Goal: Task Accomplishment & Management: Manage account settings

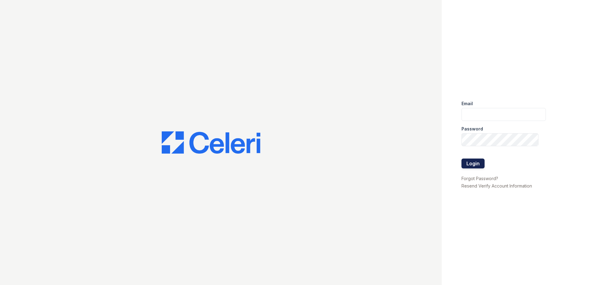
type input "[EMAIL_ADDRESS][DOMAIN_NAME]"
click at [467, 164] on button "Login" at bounding box center [472, 163] width 23 height 10
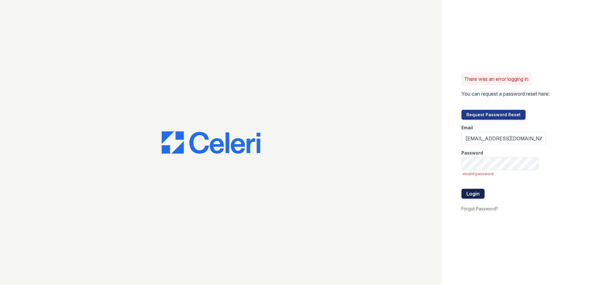
drag, startPoint x: 469, startPoint y: 196, endPoint x: 470, endPoint y: 189, distance: 7.2
click at [469, 194] on button "Login" at bounding box center [472, 194] width 23 height 10
drag, startPoint x: 553, startPoint y: 192, endPoint x: 479, endPoint y: 180, distance: 74.5
click at [551, 191] on div "There was an error logging in You can request a password reset here: Request Pa…" at bounding box center [515, 142] width 147 height 285
drag, startPoint x: 524, startPoint y: 146, endPoint x: 500, endPoint y: 144, distance: 23.5
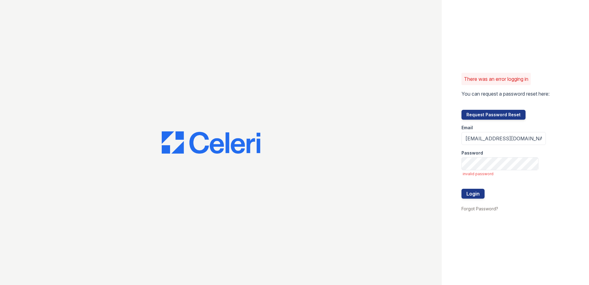
click at [524, 146] on div "Password" at bounding box center [503, 151] width 84 height 12
drag, startPoint x: 564, startPoint y: 201, endPoint x: 555, endPoint y: 193, distance: 11.3
click at [555, 193] on div "There was an error logging in You can request a password reset here: Request Pa…" at bounding box center [515, 142] width 147 height 285
click at [469, 195] on button "Login" at bounding box center [472, 194] width 23 height 10
click at [408, 153] on div "There was an error logging in You can request a password reset here: Request Pa…" at bounding box center [294, 142] width 589 height 285
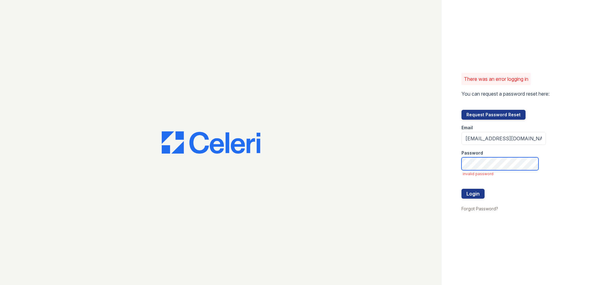
click at [461, 189] on button "Login" at bounding box center [472, 194] width 23 height 10
drag, startPoint x: 475, startPoint y: 197, endPoint x: 460, endPoint y: 175, distance: 26.7
click at [473, 193] on button "Login" at bounding box center [472, 194] width 23 height 10
